Goal: Task Accomplishment & Management: Complete application form

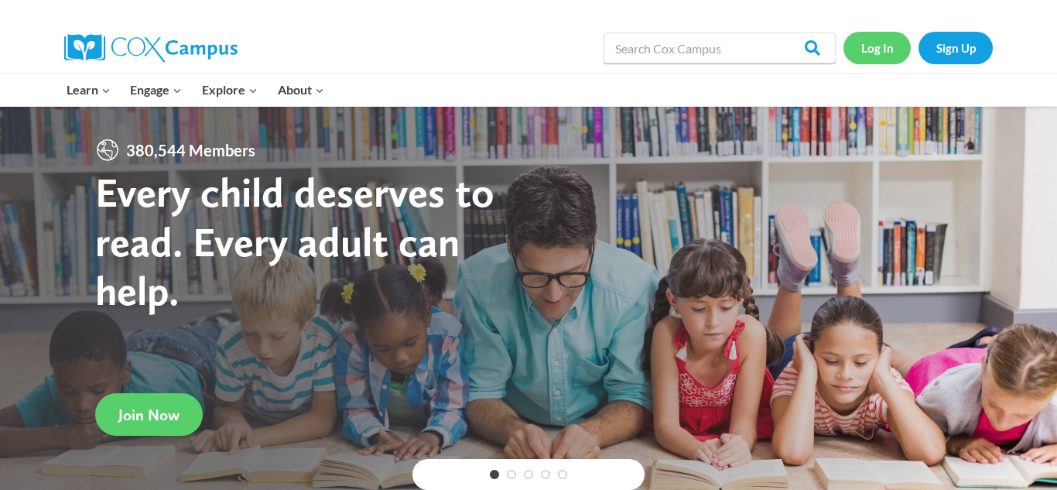
click at [884, 58] on link "Log In" at bounding box center [876, 48] width 67 height 32
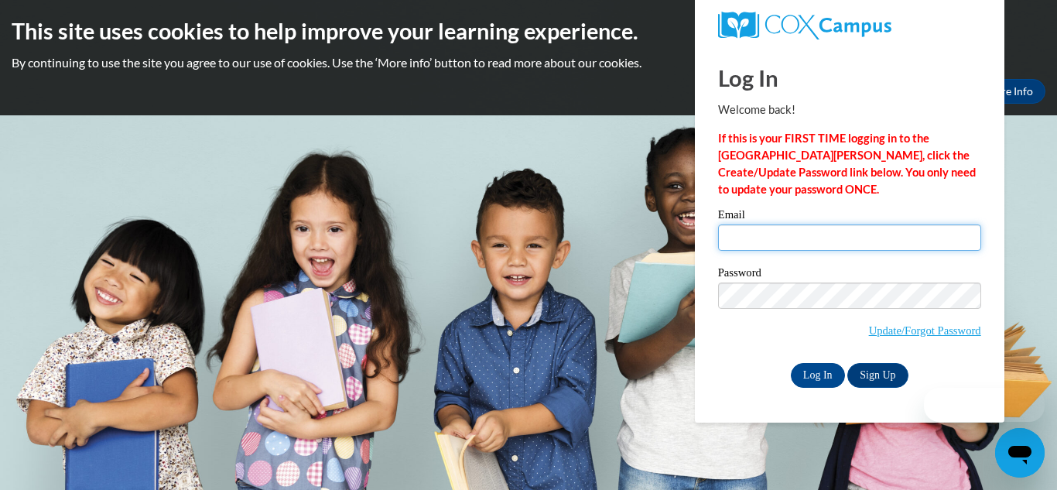
click at [868, 234] on input "Email" at bounding box center [849, 237] width 263 height 26
type input "[EMAIL_ADDRESS][DOMAIN_NAME]"
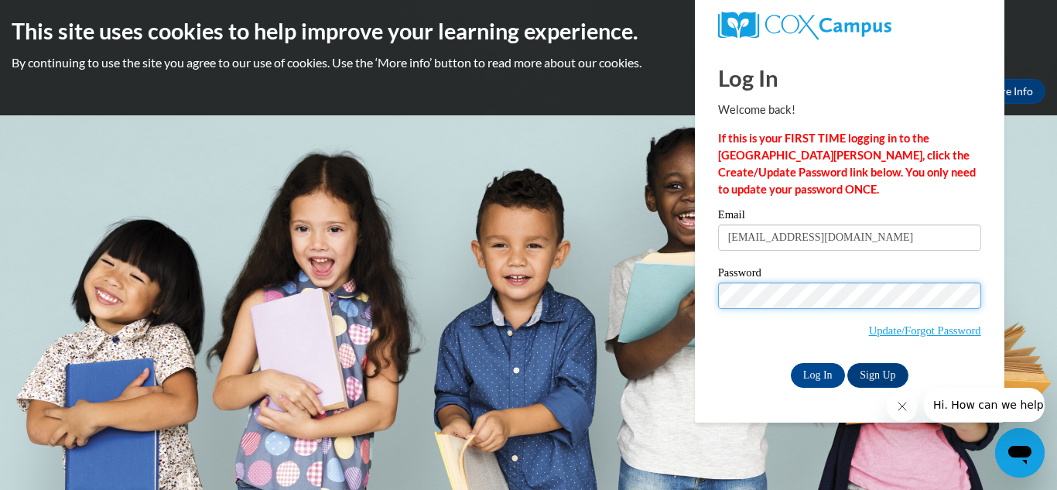
click at [791, 363] on input "Log In" at bounding box center [818, 375] width 54 height 25
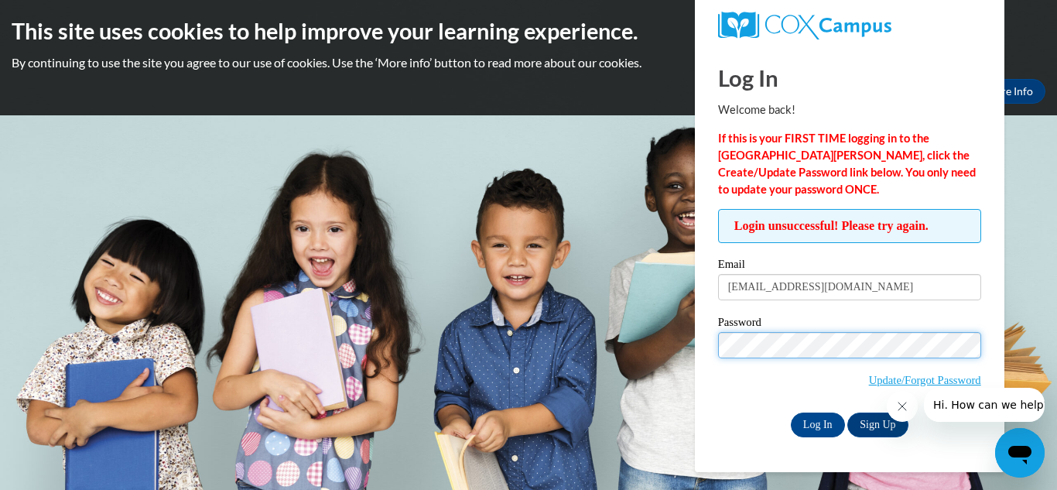
click at [791, 412] on input "Log In" at bounding box center [818, 424] width 54 height 25
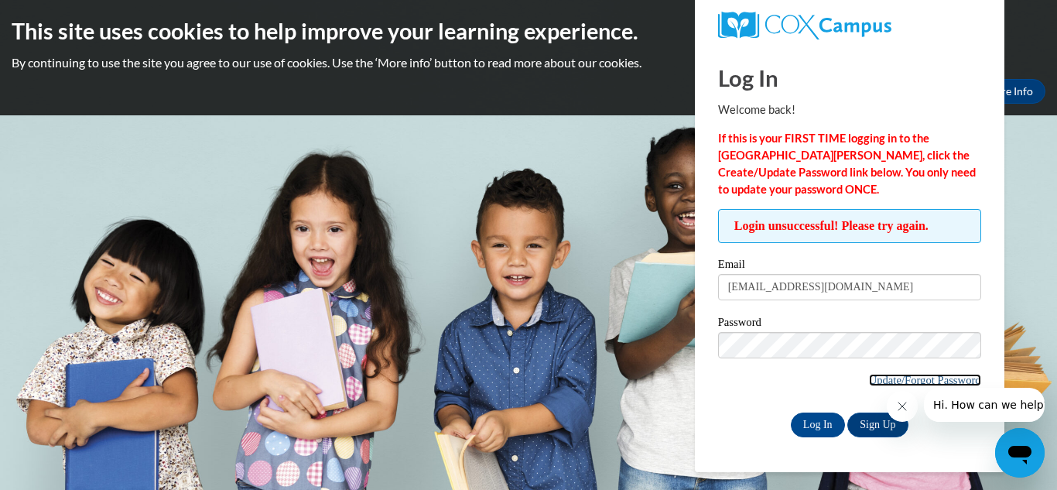
click at [869, 381] on link "Update/Forgot Password" at bounding box center [925, 380] width 112 height 12
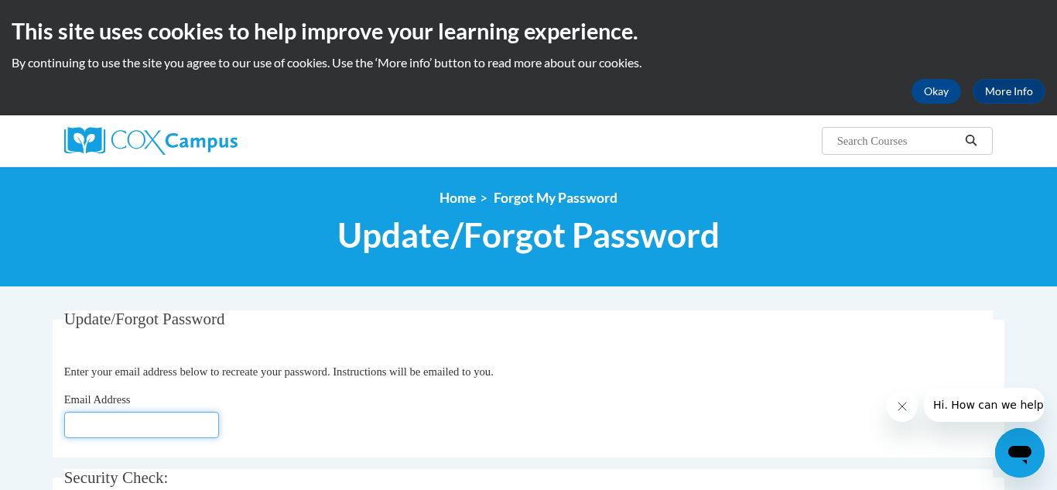
click at [160, 420] on input "Email Address" at bounding box center [141, 425] width 155 height 26
type input "[EMAIL_ADDRESS][DOMAIN_NAME]"
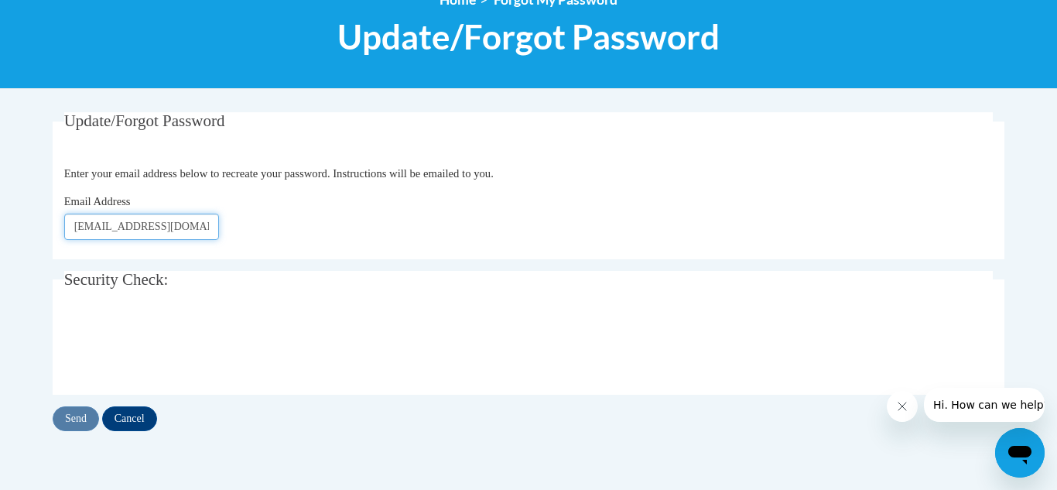
scroll to position [199, 0]
click at [74, 424] on input "Send" at bounding box center [76, 417] width 46 height 25
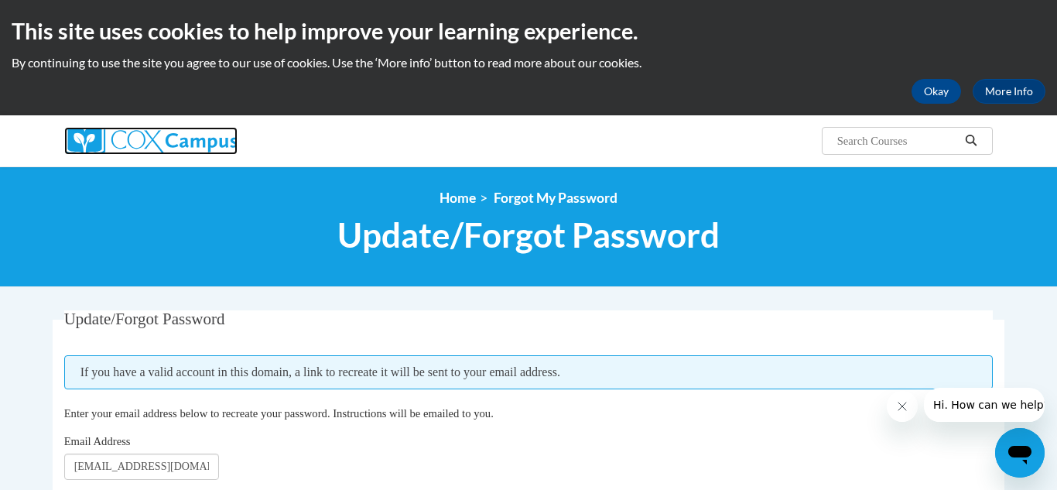
click at [108, 153] on img at bounding box center [150, 141] width 173 height 28
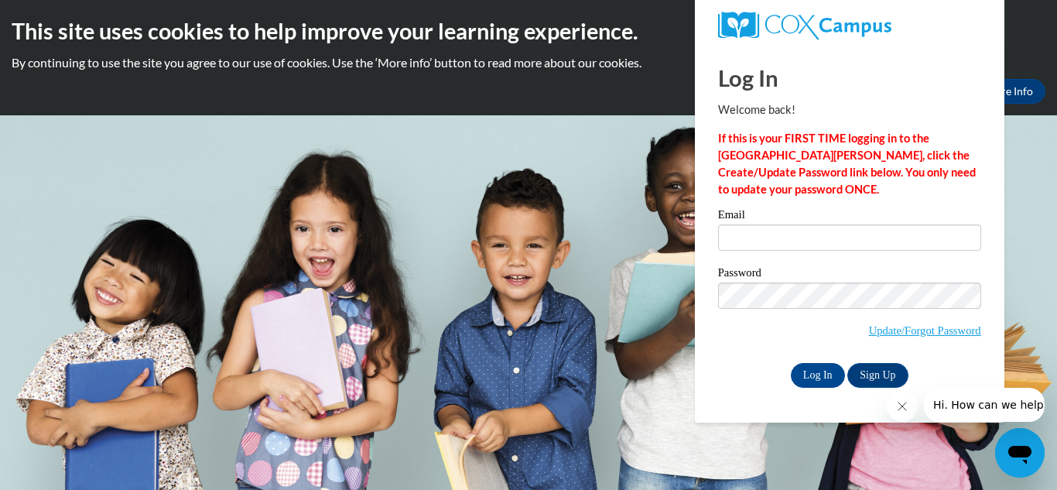
type input "[EMAIL_ADDRESS][DOMAIN_NAME]"
click at [822, 373] on input "Log In" at bounding box center [818, 375] width 54 height 25
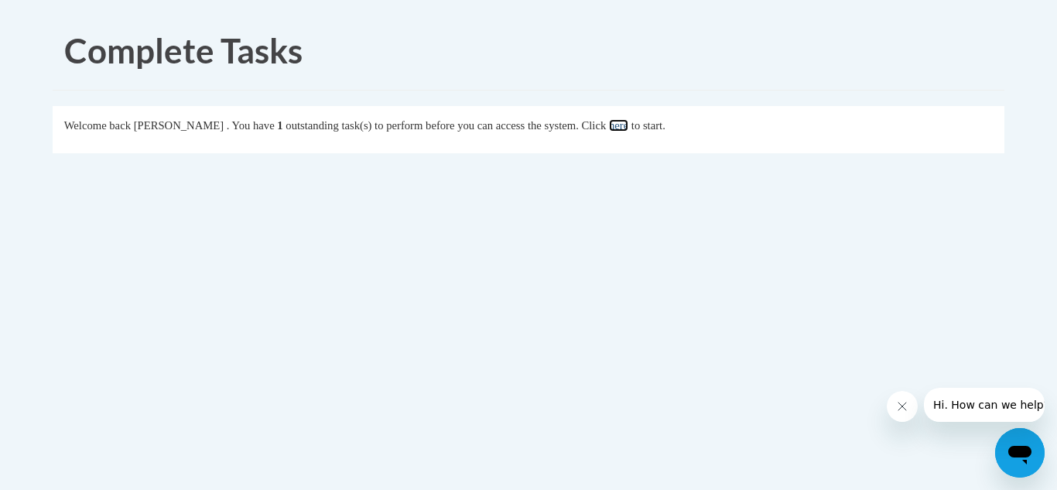
click at [628, 129] on link "here" at bounding box center [618, 125] width 19 height 12
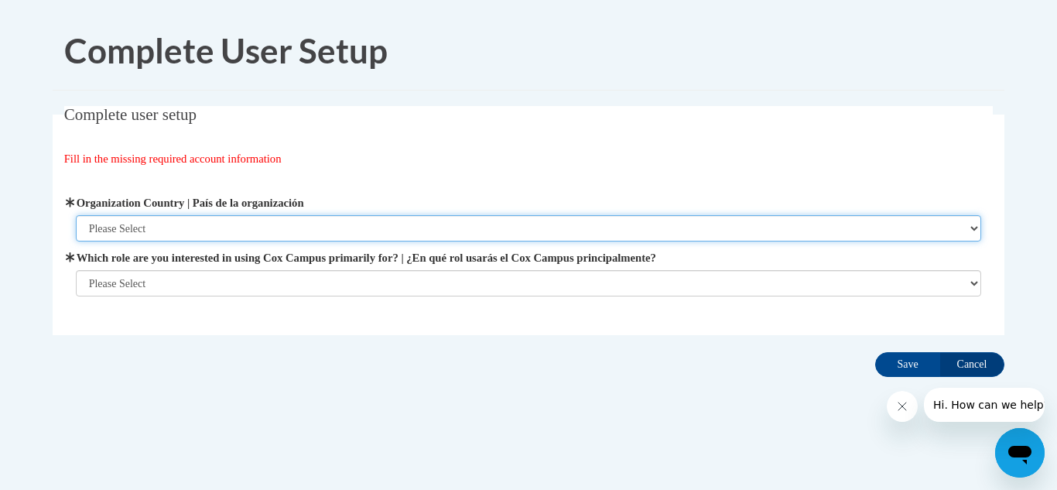
click at [681, 231] on select "Please Select [GEOGRAPHIC_DATA] | [GEOGRAPHIC_DATA] Outside of [GEOGRAPHIC_DATA…" at bounding box center [529, 228] width 906 height 26
select select "ad49bcad-a171-4b2e-b99c-48b446064914"
click at [76, 215] on select "Please Select [GEOGRAPHIC_DATA] | [GEOGRAPHIC_DATA] Outside of [GEOGRAPHIC_DATA…" at bounding box center [529, 228] width 906 height 26
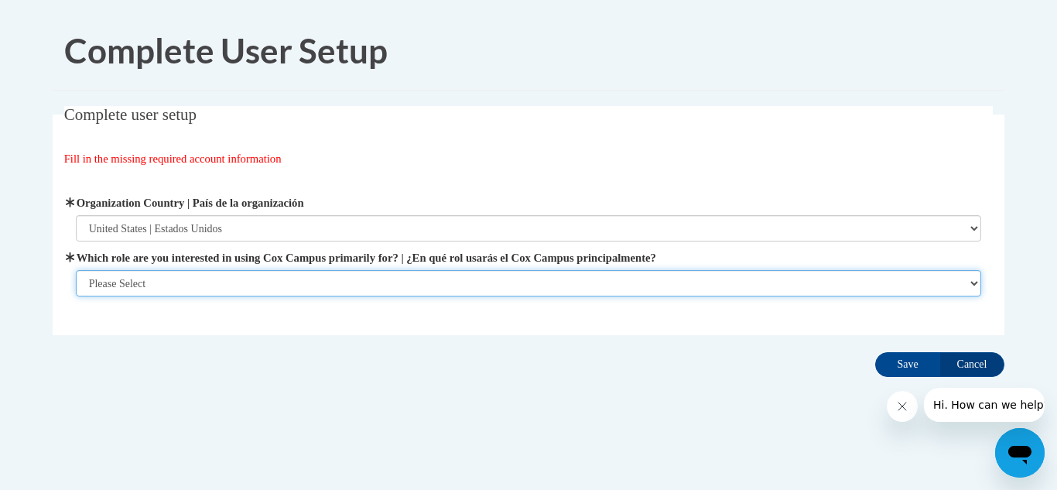
click at [398, 288] on select "Please Select College/University | Colegio/Universidad Community/Nonprofit Part…" at bounding box center [529, 283] width 906 height 26
select select "fbf2d438-af2f-41f8-98f1-81c410e29de3"
click at [76, 296] on select "Please Select College/University | Colegio/Universidad Community/Nonprofit Part…" at bounding box center [529, 283] width 906 height 26
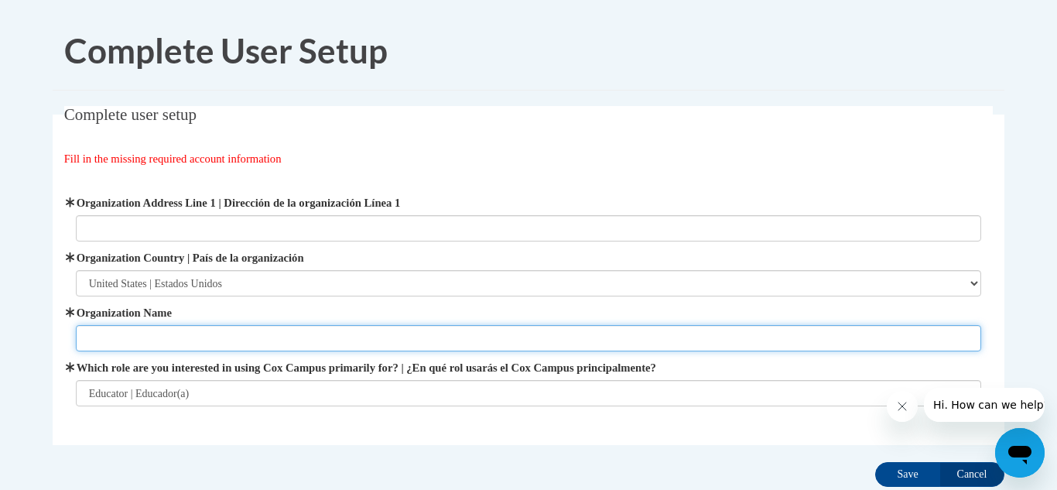
click at [133, 336] on input "Organization Name" at bounding box center [529, 338] width 906 height 26
type input "Sumrall Elementary School"
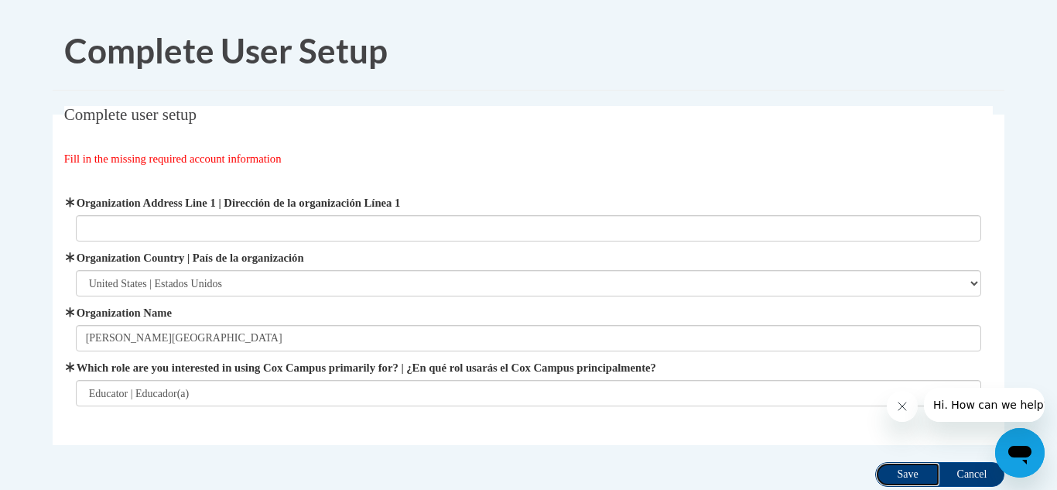
click at [920, 478] on input "Save" at bounding box center [907, 474] width 65 height 25
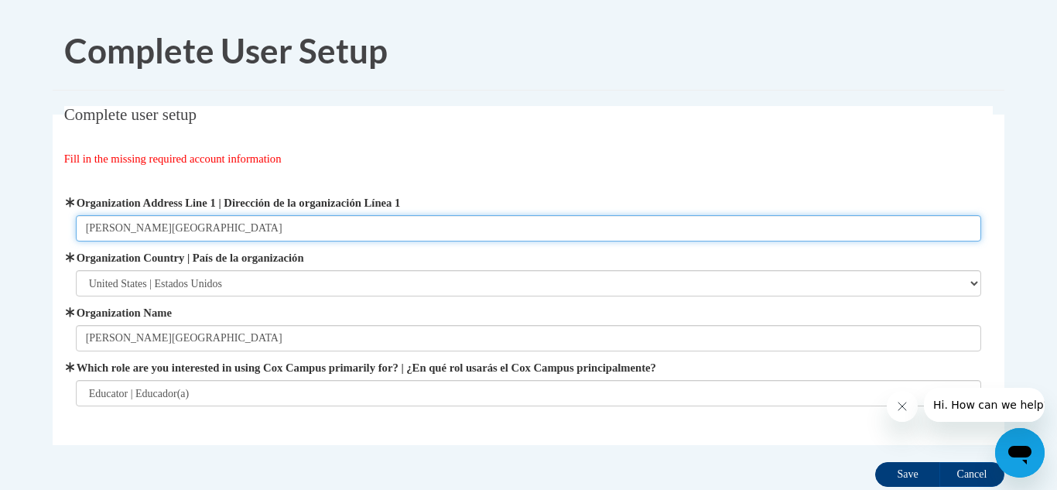
type input "Sumrall Elementary School"
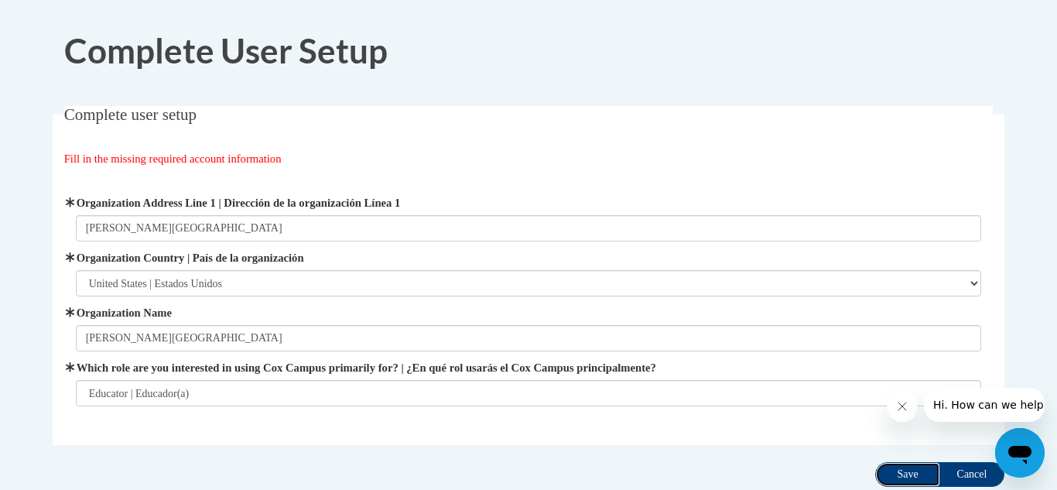
click at [923, 475] on input "Save" at bounding box center [907, 474] width 65 height 25
